Goal: Information Seeking & Learning: Learn about a topic

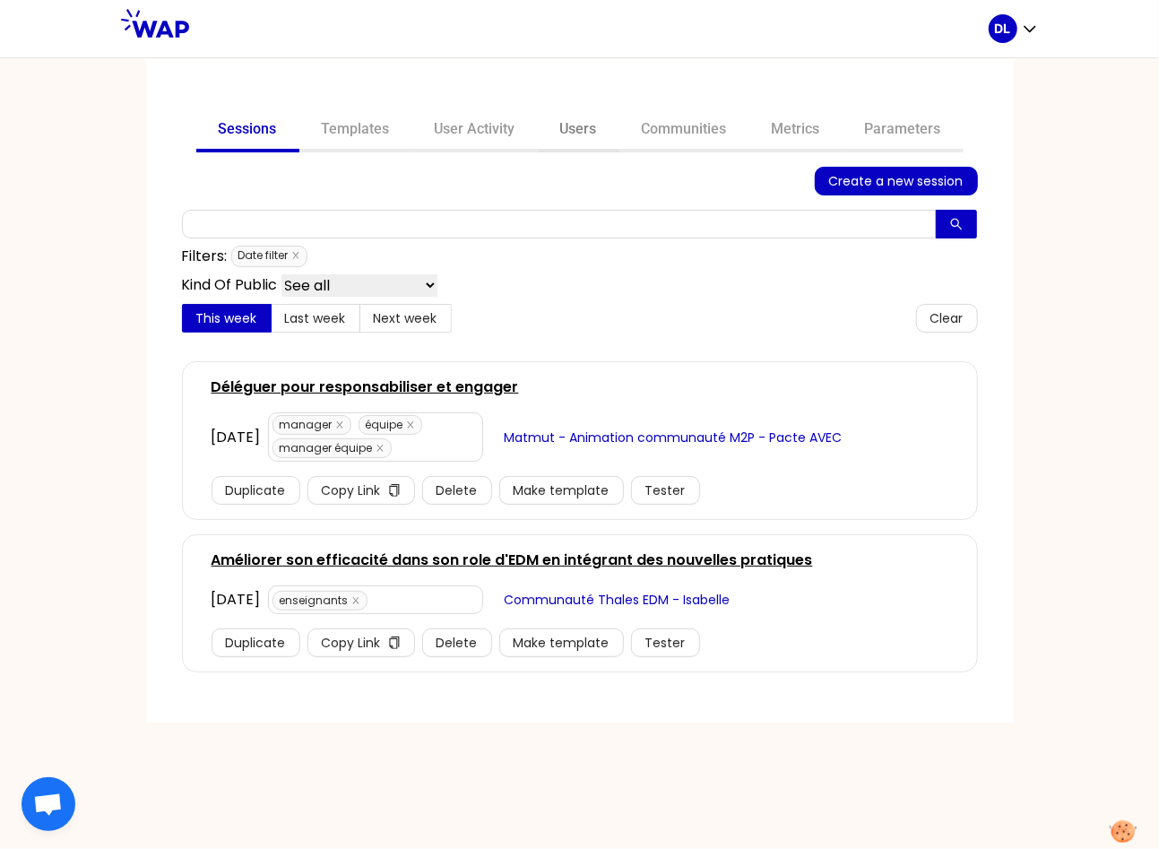
click at [565, 131] on link "Users" at bounding box center [579, 130] width 82 height 43
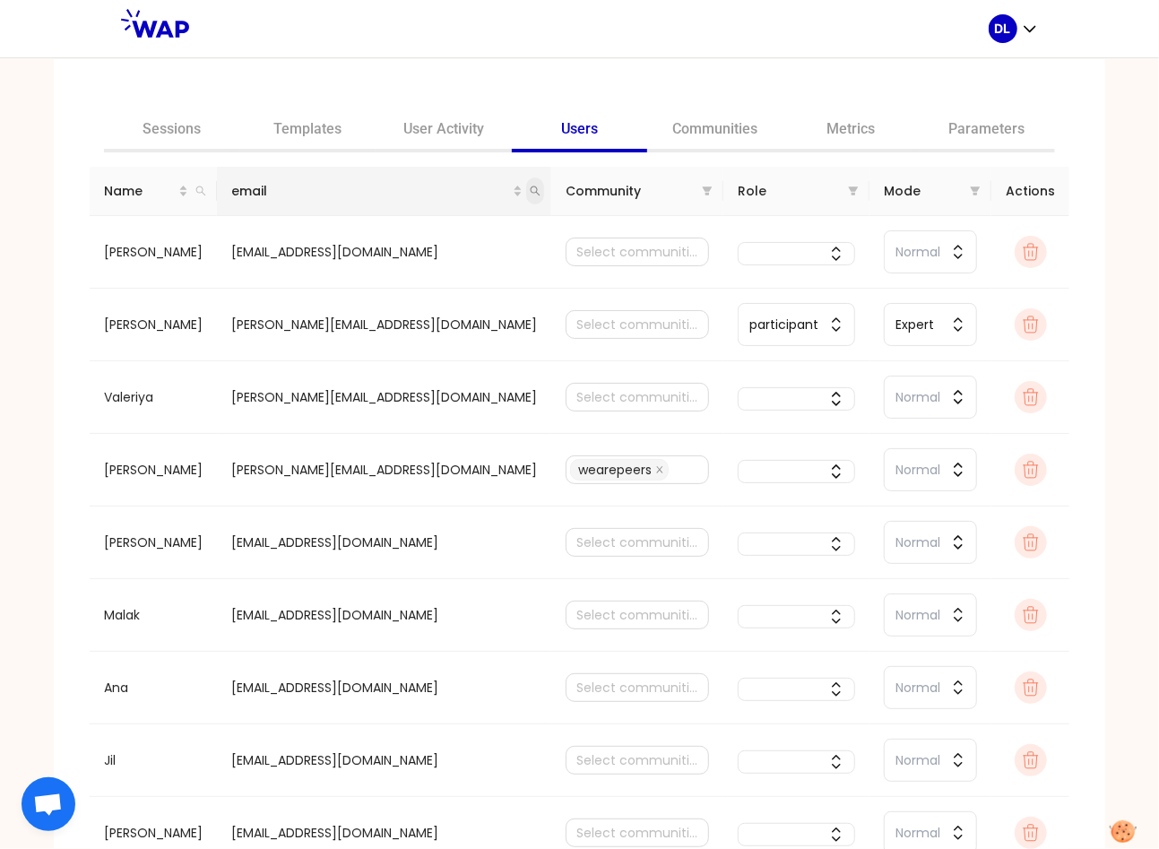
click at [531, 192] on icon "search" at bounding box center [536, 191] width 10 height 10
type input "[PERSON_NAME][EMAIL_ADDRESS][DOMAIN_NAME]"
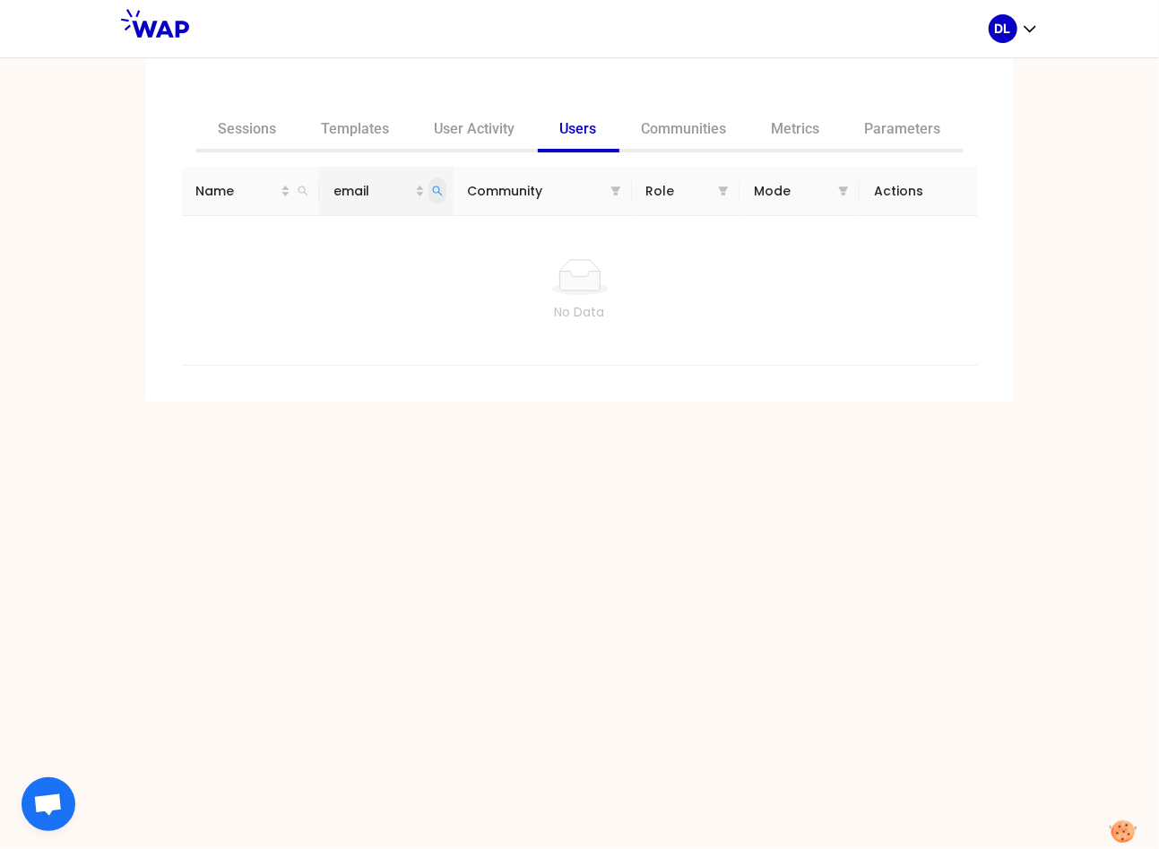
click at [440, 194] on icon "search" at bounding box center [437, 191] width 11 height 11
click at [462, 138] on link "User Activity" at bounding box center [474, 130] width 125 height 43
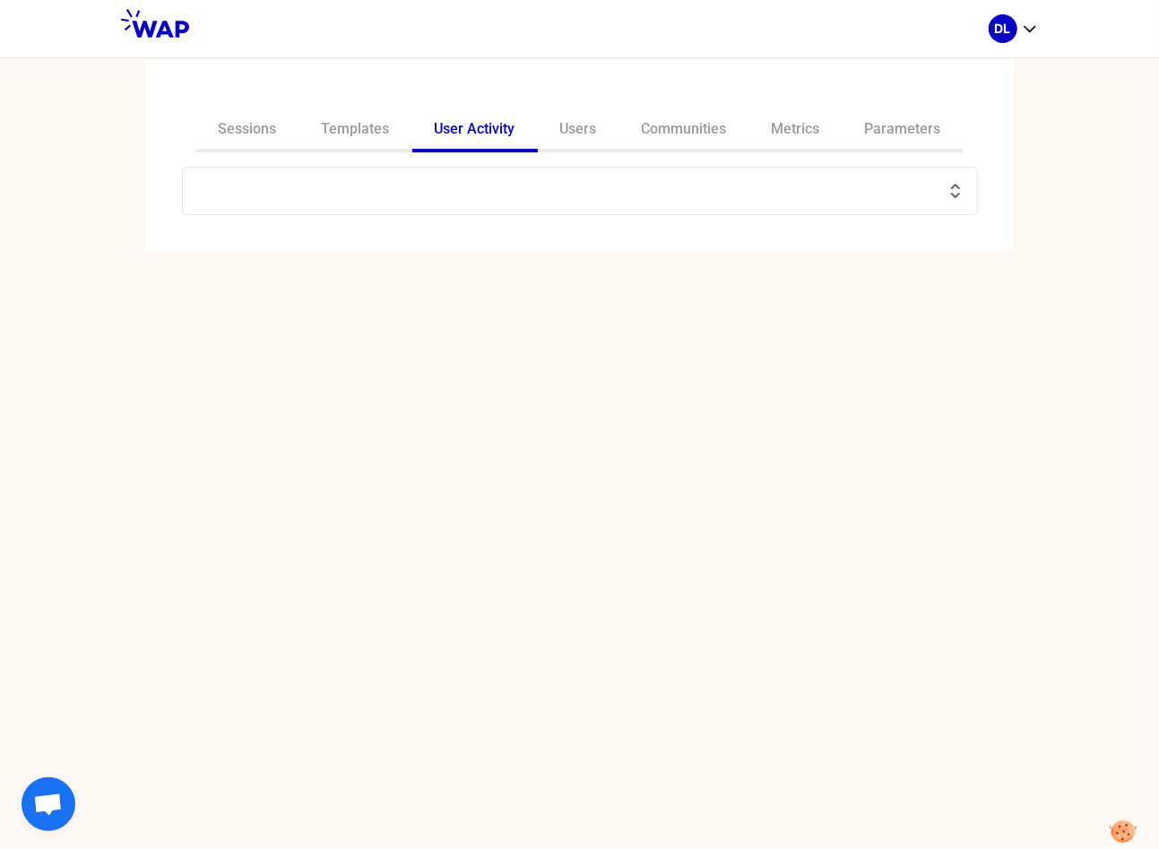
click at [524, 181] on input "text" at bounding box center [569, 190] width 751 height 25
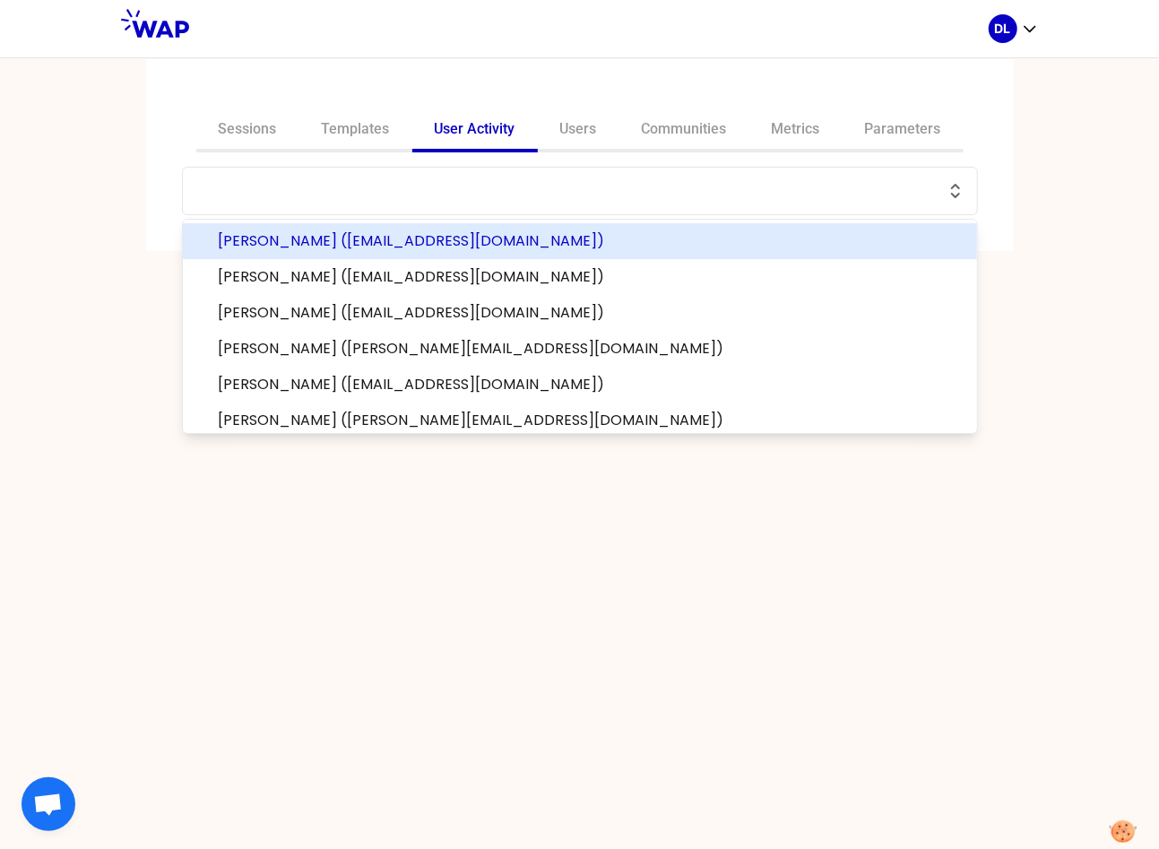
paste input "[PERSON_NAME][EMAIL_ADDRESS][DOMAIN_NAME]"
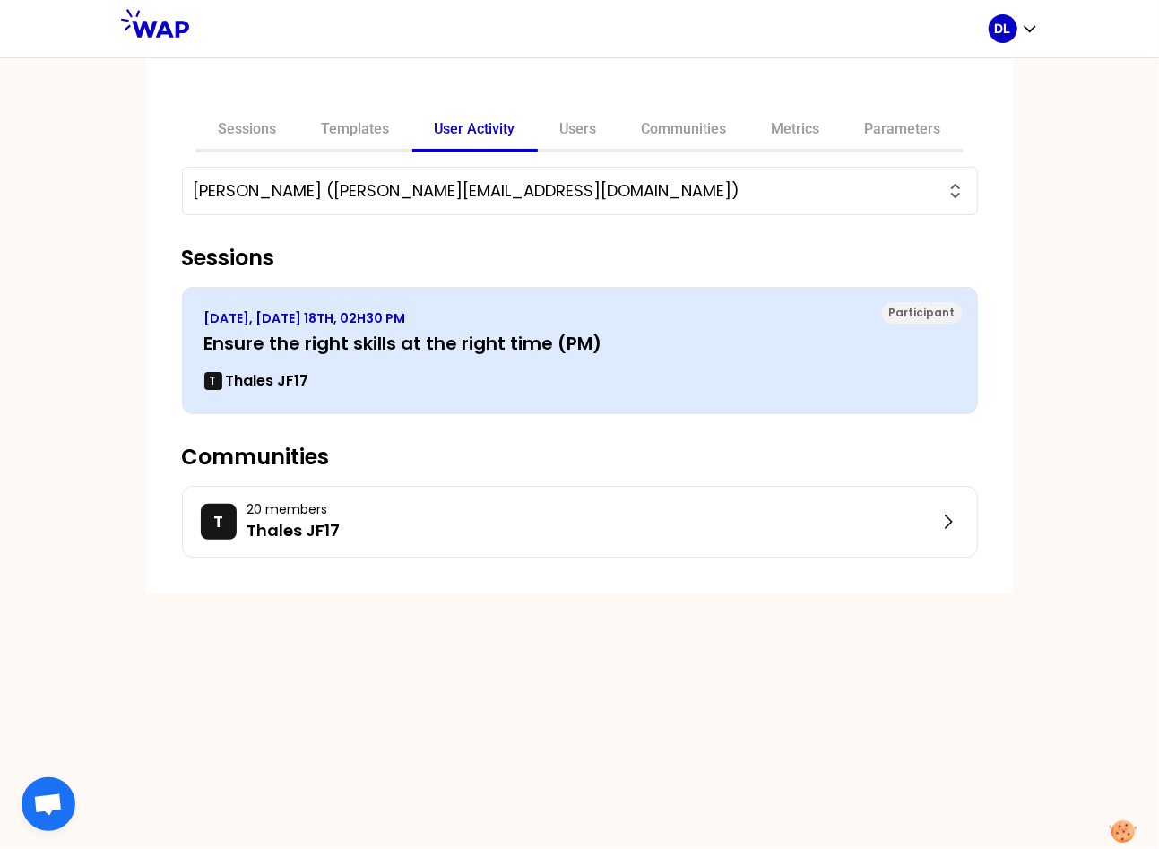
type input "[PERSON_NAME] ([PERSON_NAME][EMAIL_ADDRESS][DOMAIN_NAME])"
click at [479, 371] on div "T Thales JF17" at bounding box center [579, 381] width 751 height 22
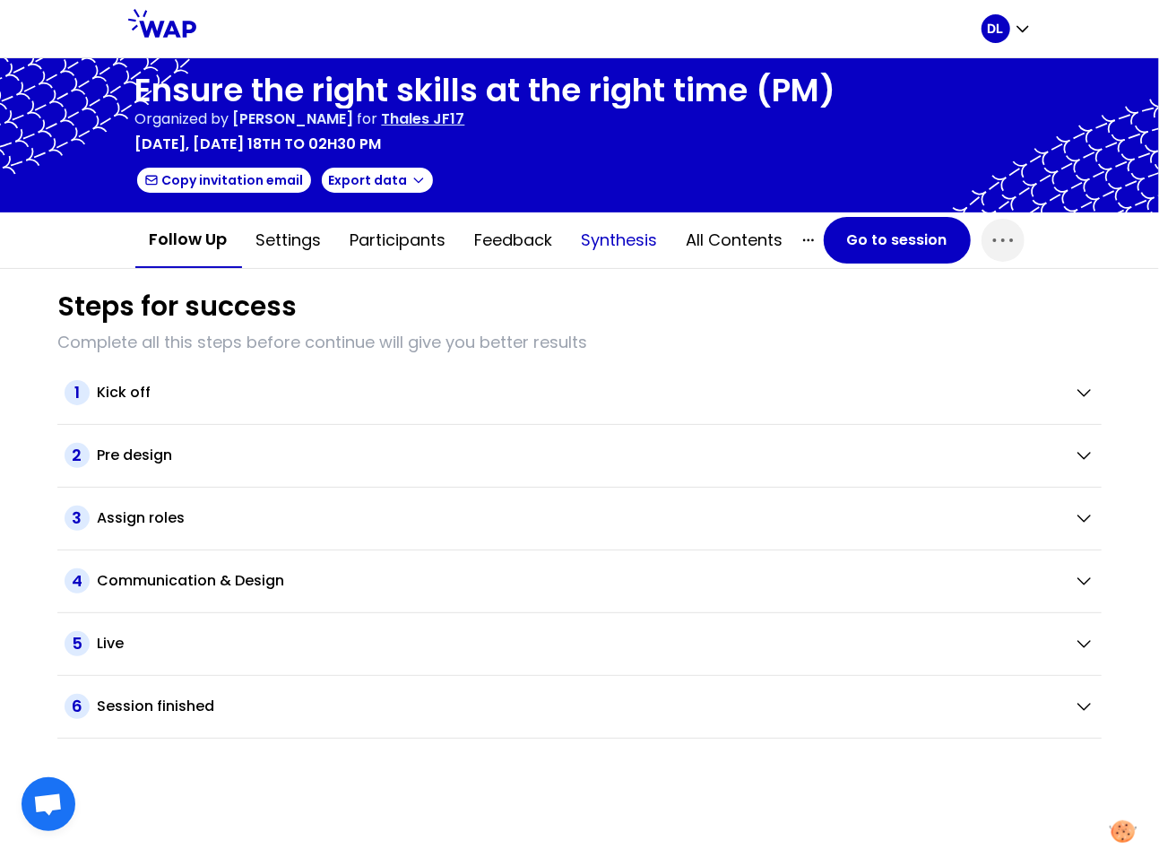
click at [602, 240] on button "Synthesis" at bounding box center [619, 240] width 105 height 54
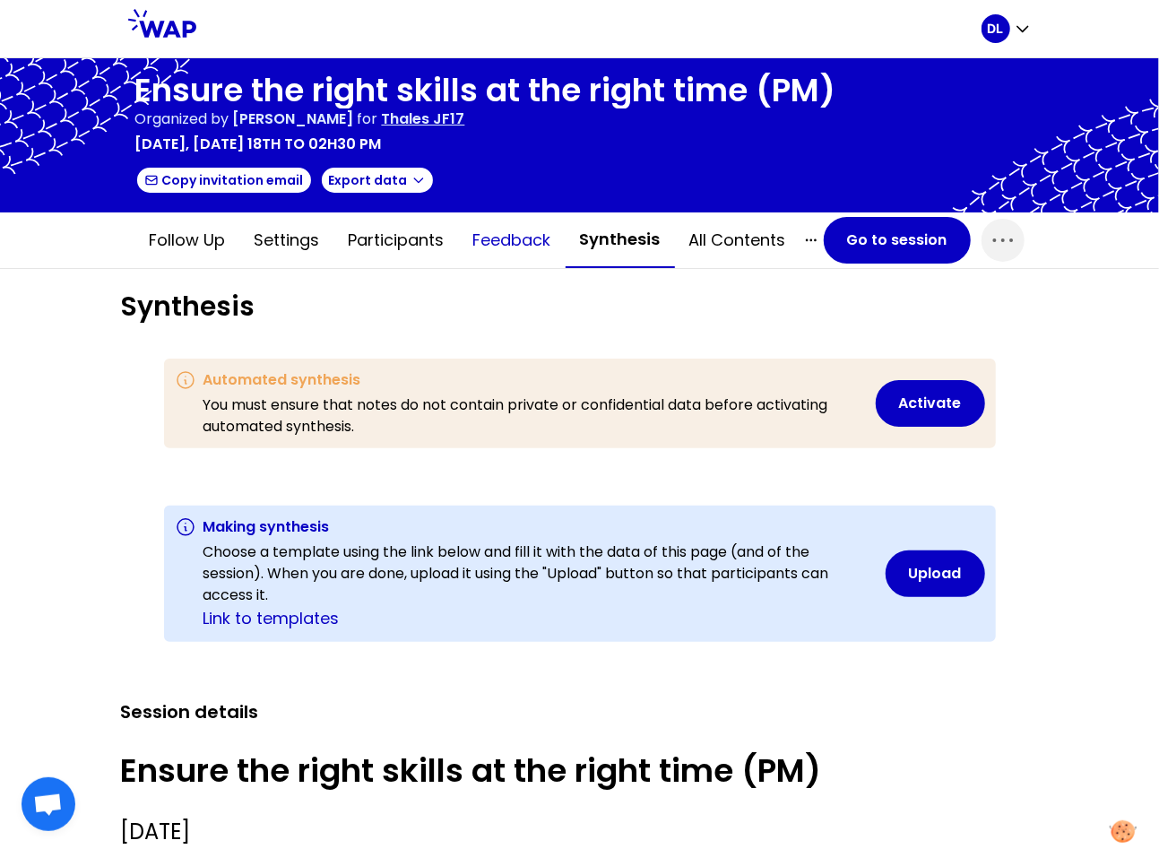
click at [473, 244] on button "Feedback" at bounding box center [512, 240] width 107 height 54
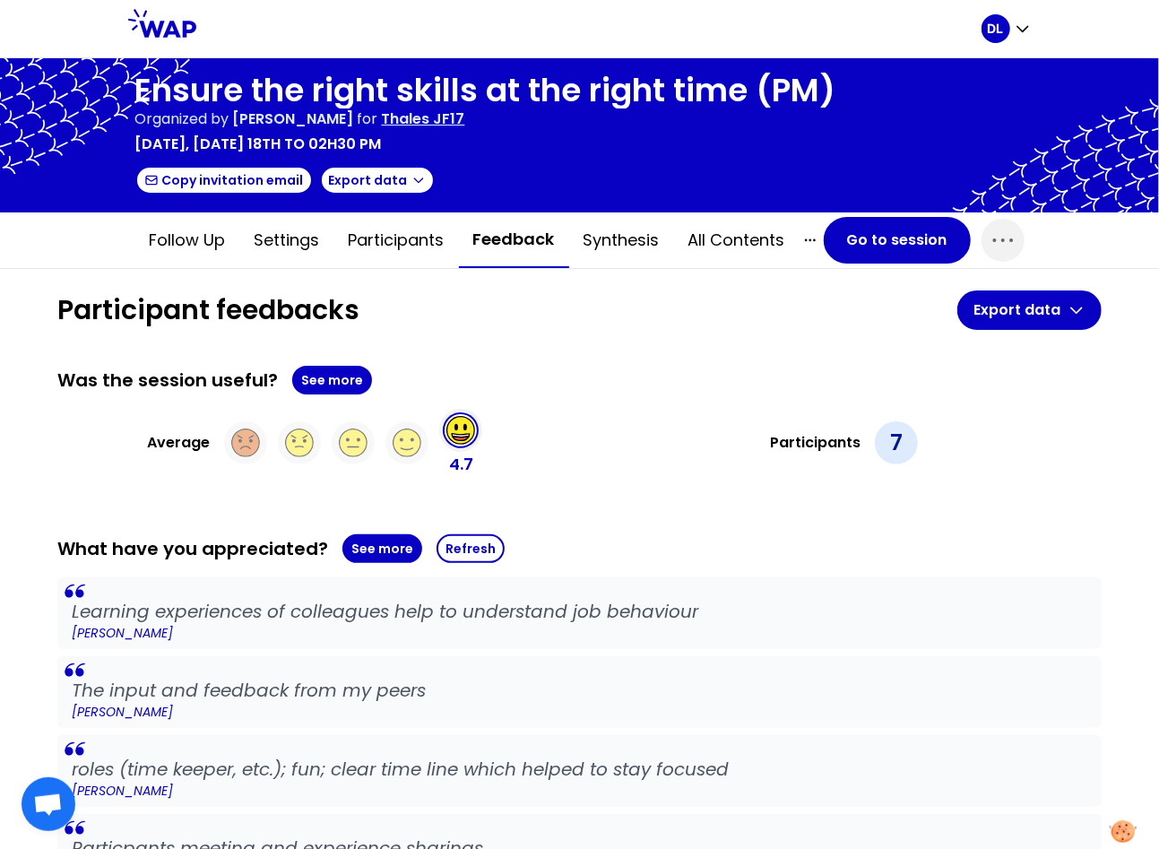
scroll to position [405, 0]
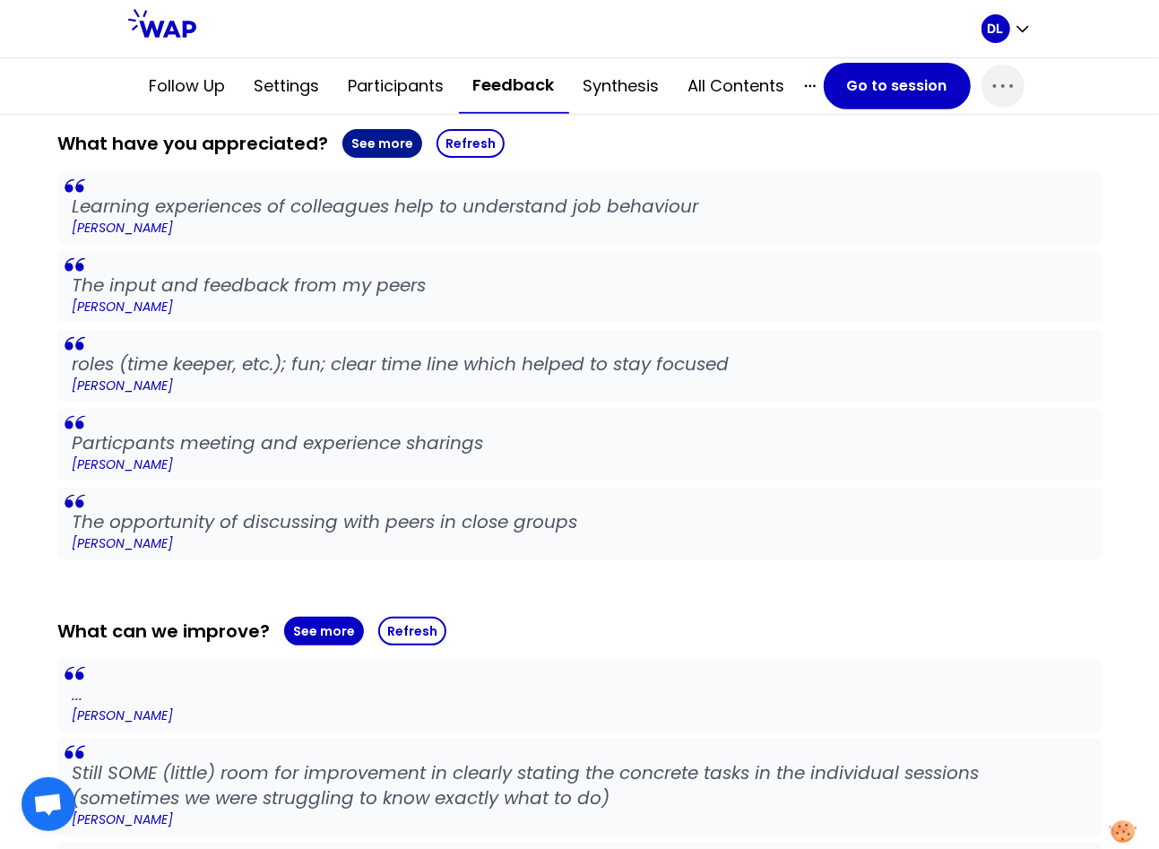
click at [367, 142] on button "See more" at bounding box center [382, 143] width 80 height 29
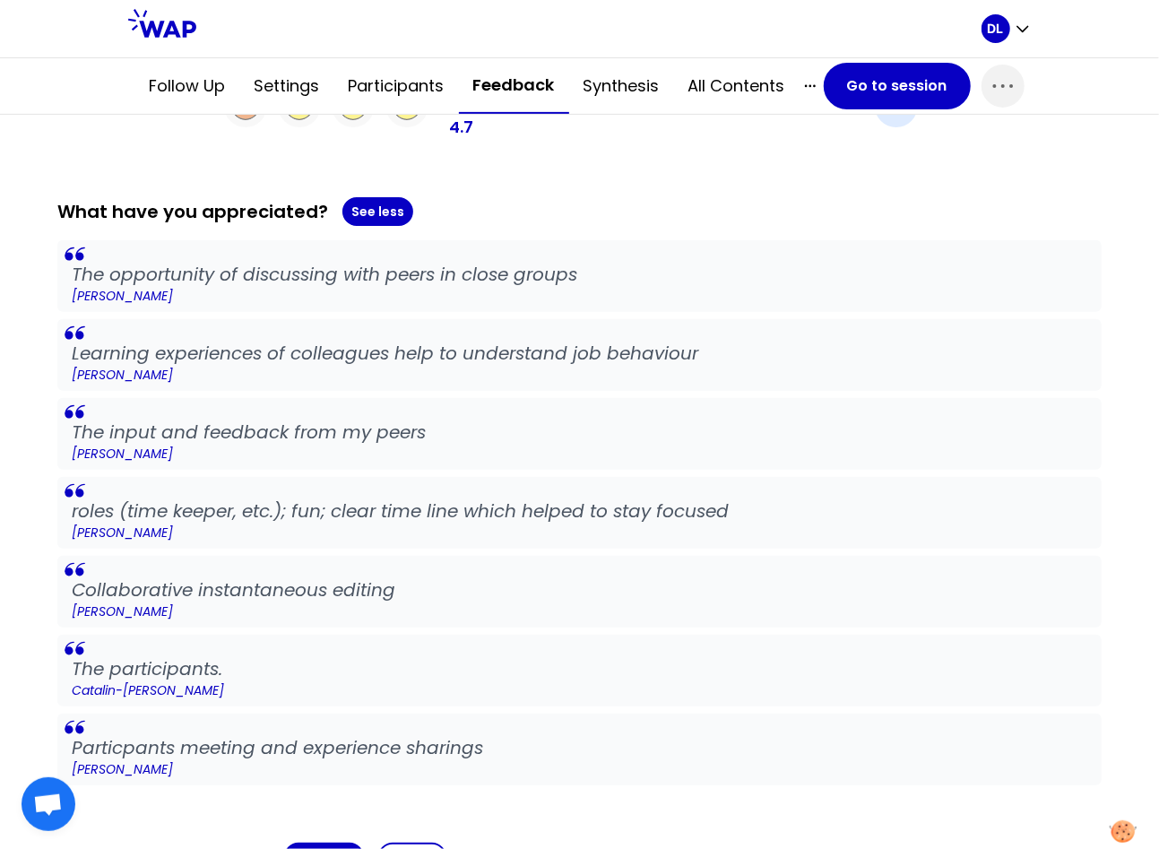
scroll to position [295, 0]
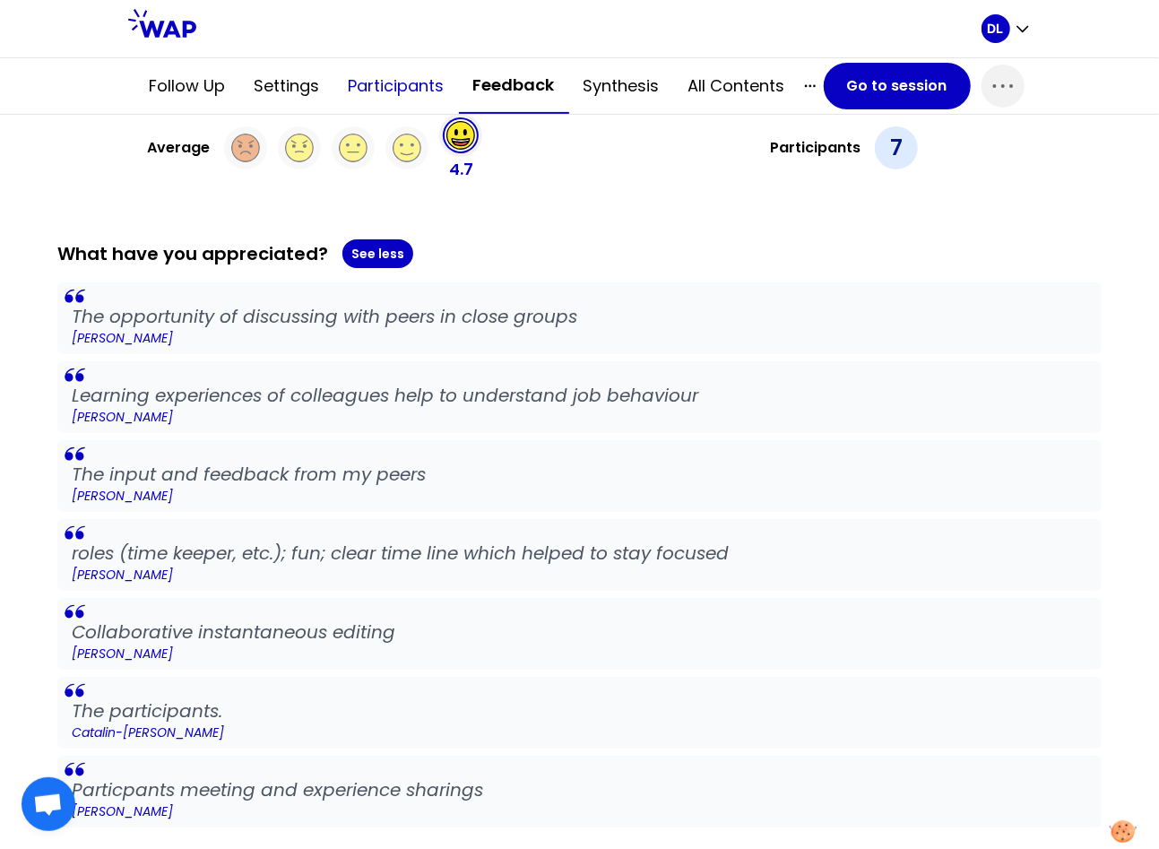
click at [377, 74] on button "Participants" at bounding box center [396, 86] width 125 height 54
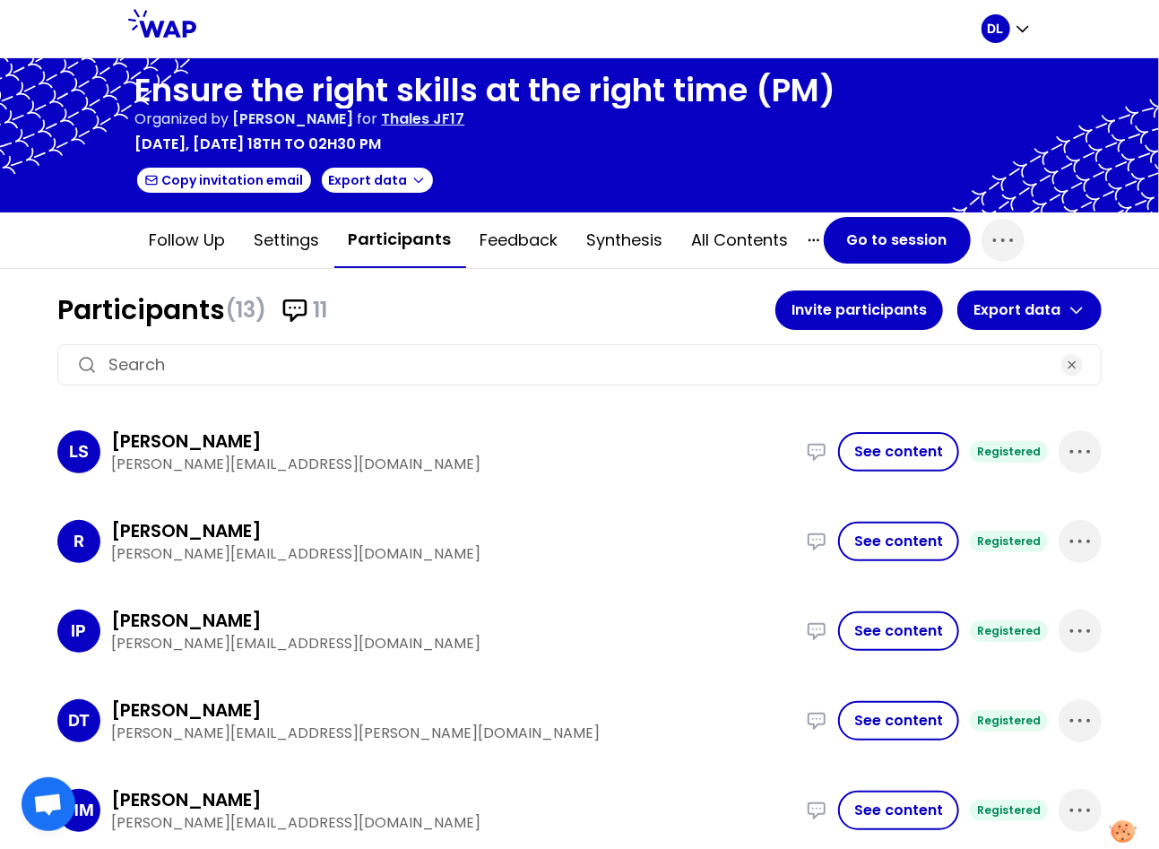
click at [297, 357] on input at bounding box center [579, 364] width 942 height 25
paste input "[PERSON_NAME][EMAIL_ADDRESS][DOMAIN_NAME]"
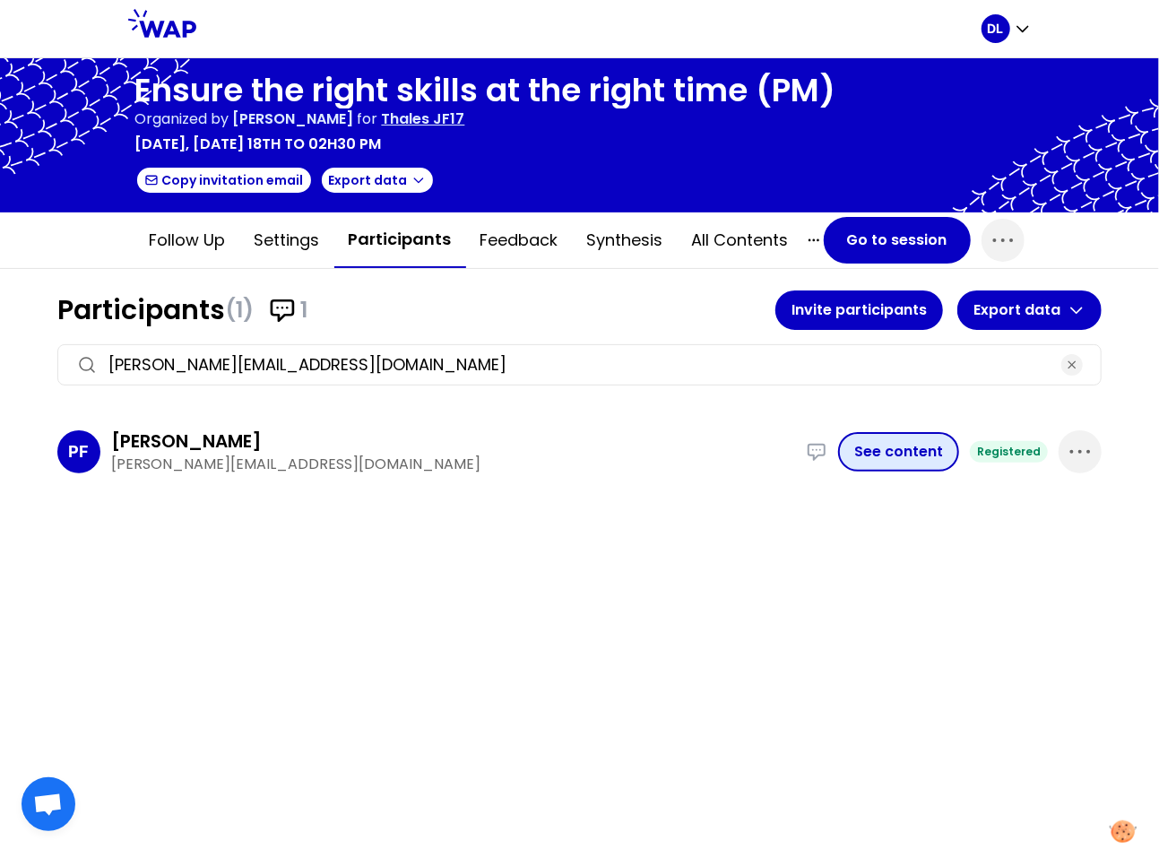
type input "[PERSON_NAME][EMAIL_ADDRESS][DOMAIN_NAME]"
click at [893, 455] on button "See content" at bounding box center [898, 451] width 121 height 39
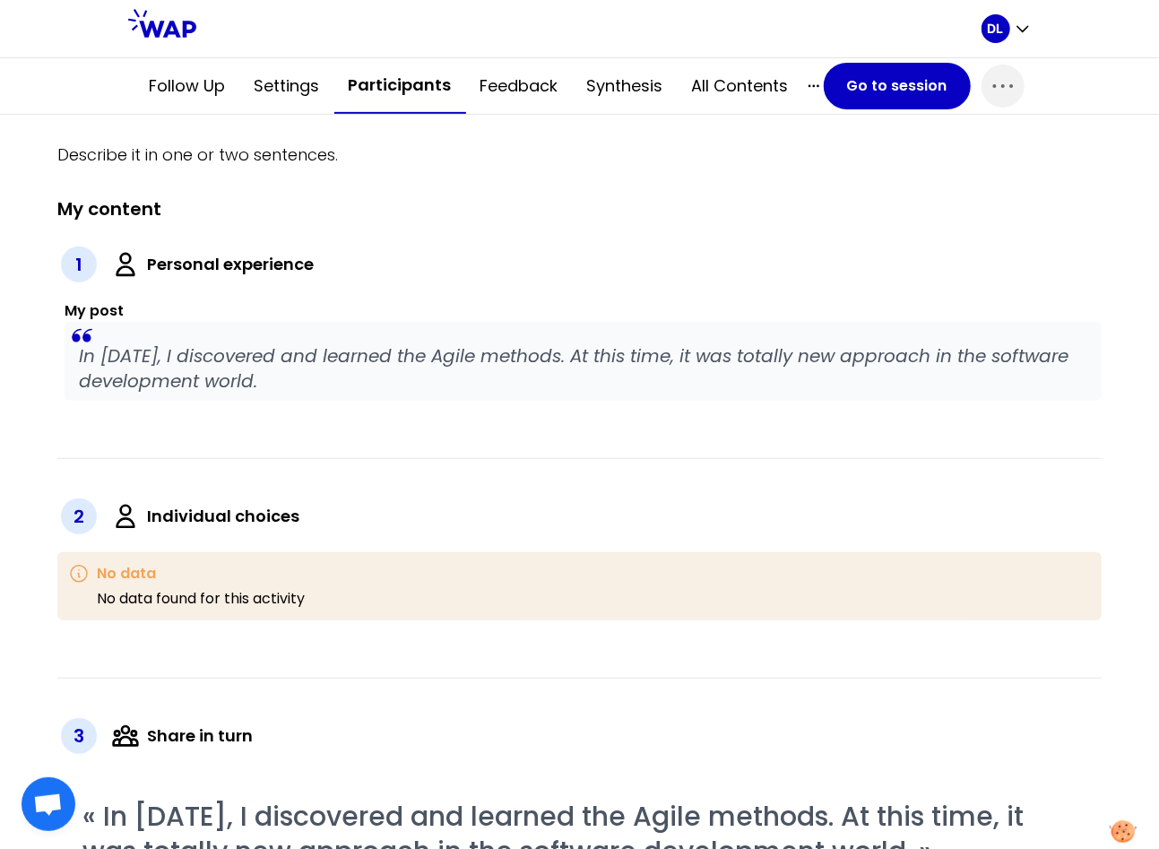
scroll to position [147, 0]
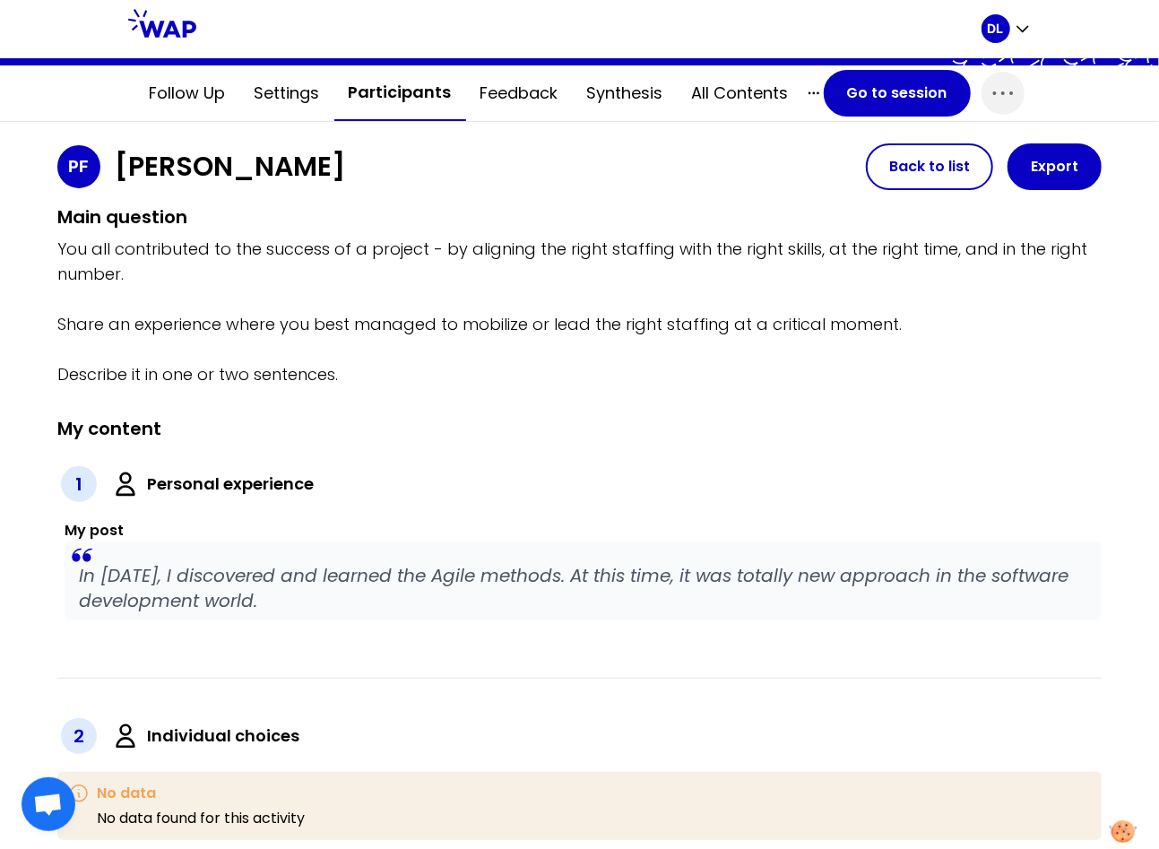
click at [217, 567] on p "In [DATE], I discovered and learned the Agile methods. At this time, it was tot…" at bounding box center [583, 588] width 1008 height 50
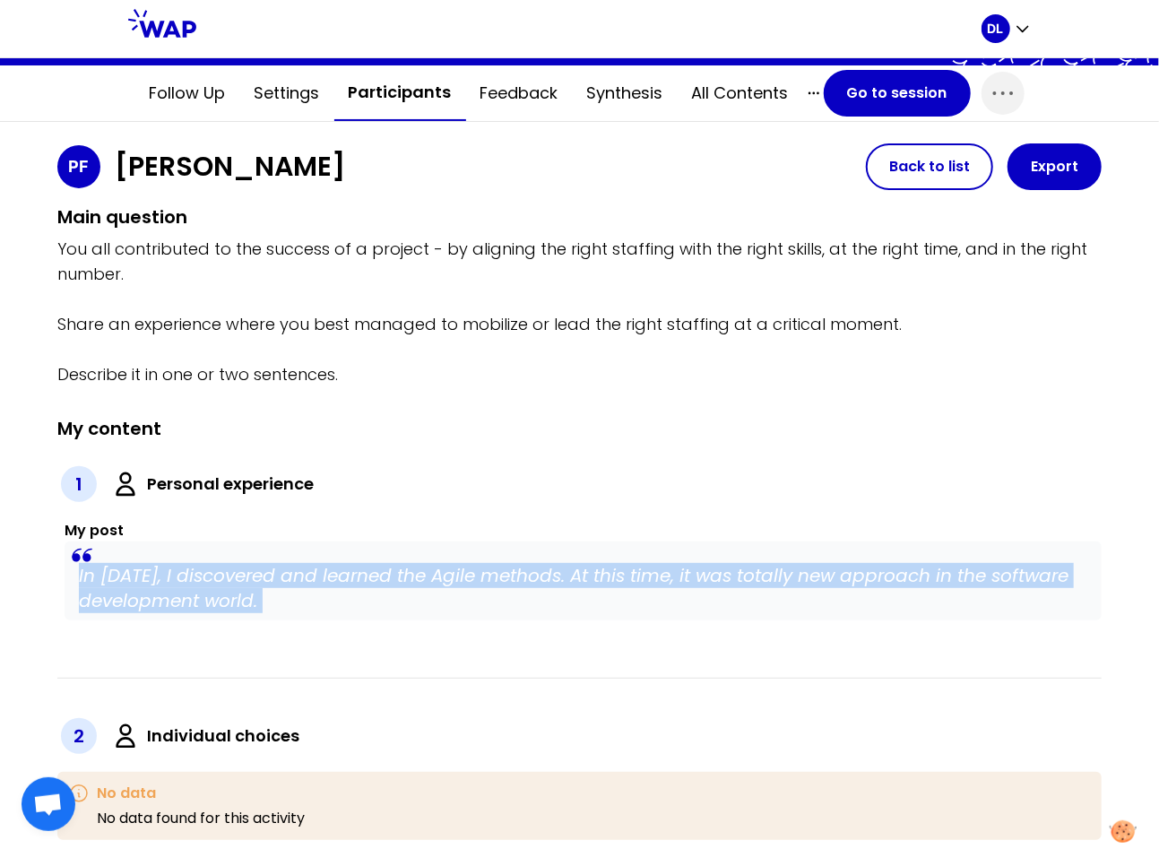
click at [217, 567] on p "In [DATE], I discovered and learned the Agile methods. At this time, it was tot…" at bounding box center [583, 588] width 1008 height 50
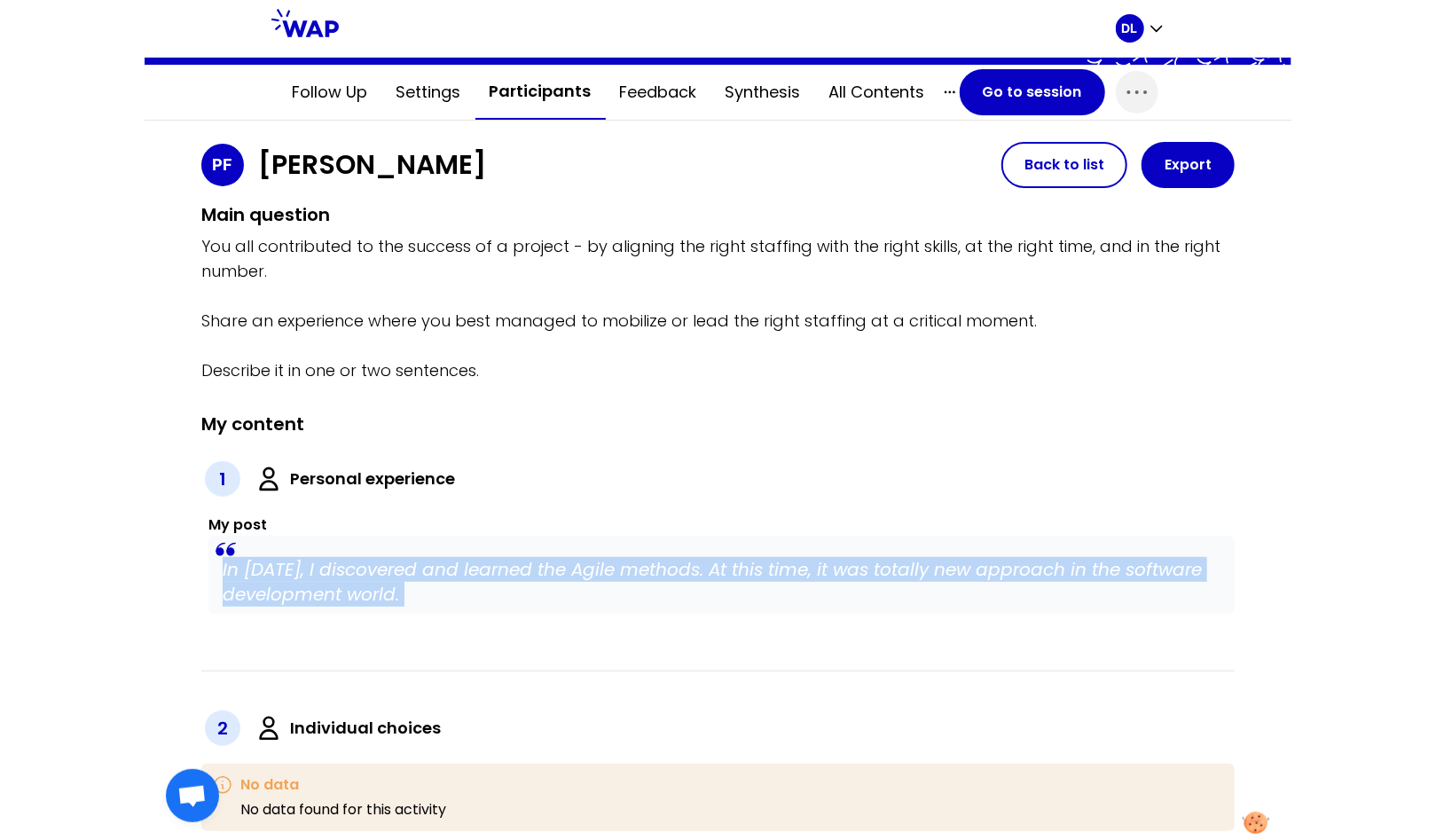
scroll to position [0, 0]
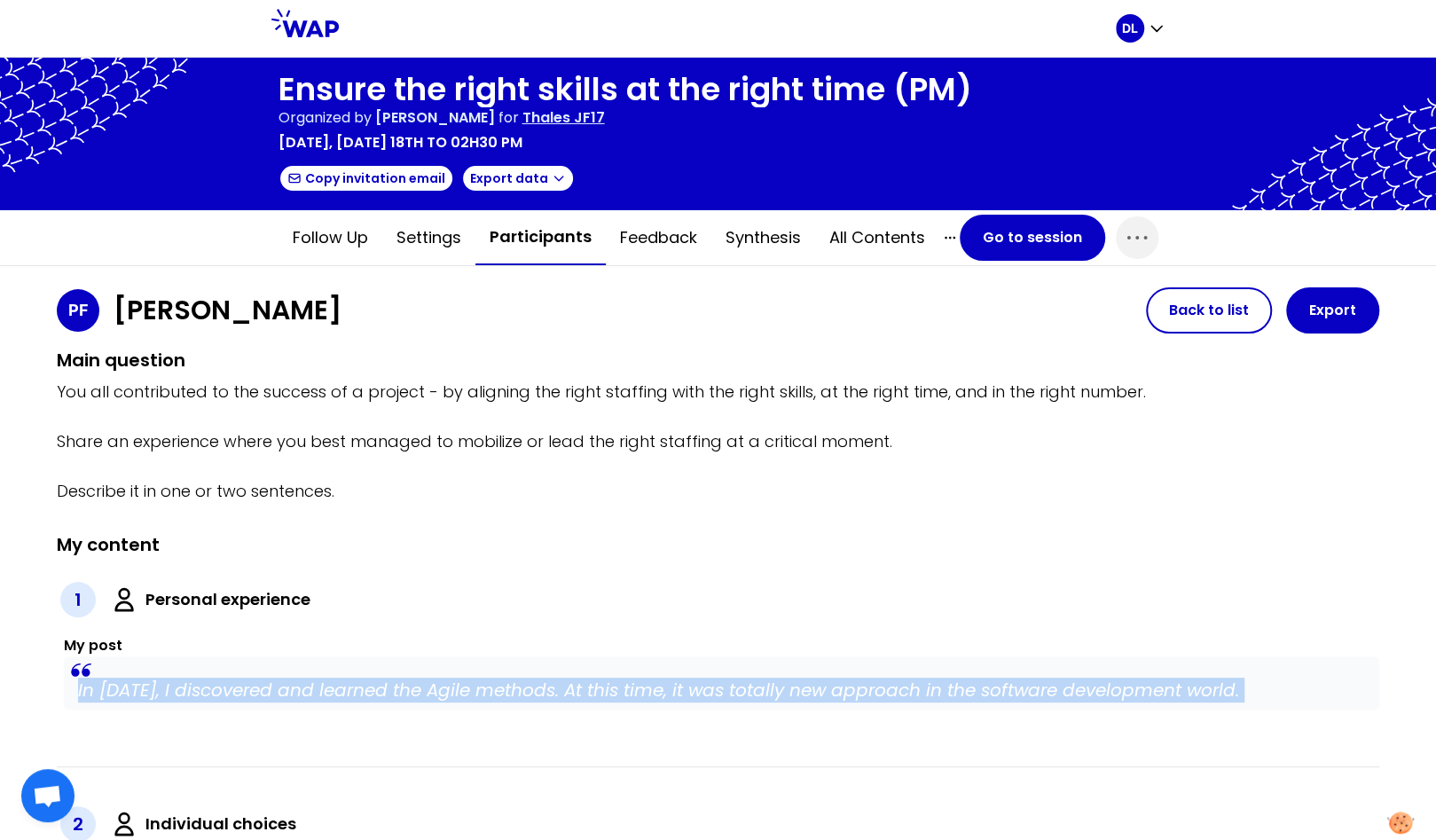
drag, startPoint x: 634, startPoint y: 146, endPoint x: 285, endPoint y: 95, distance: 352.7
click at [285, 95] on div "Ensure the right skills at the right time (PM) Organized by [PERSON_NAME] Mescl…" at bounding box center [624, 134] width 694 height 124
copy div "Ensure the right skills at the right time (PM) Organized by [PERSON_NAME] Mescl…"
